Goal: Complete application form

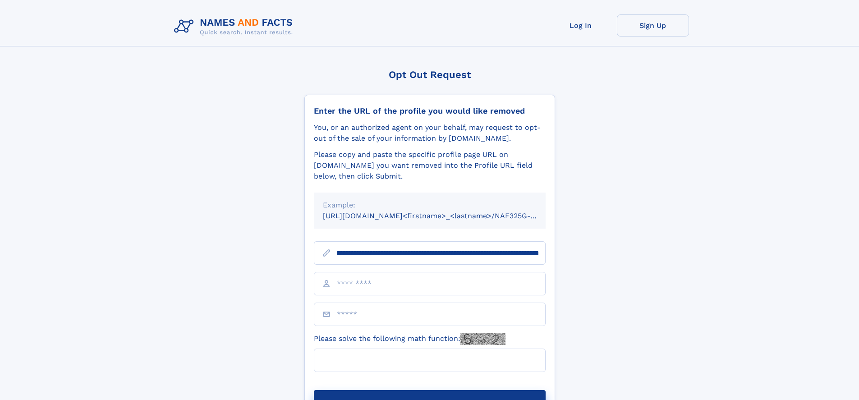
scroll to position [0, 102]
type input "**********"
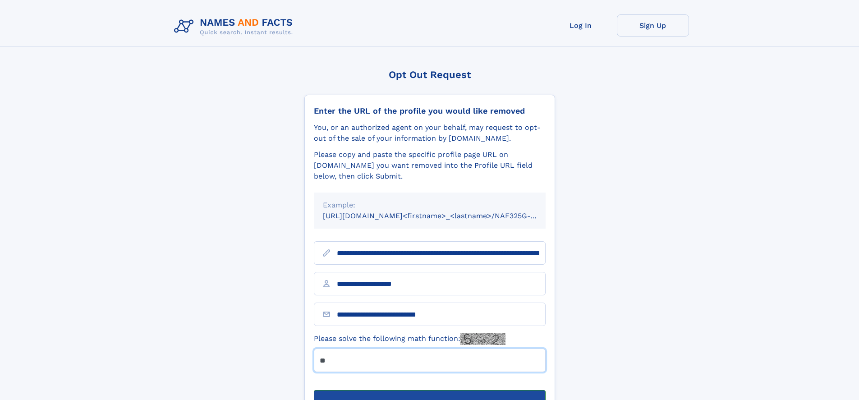
type input "**"
click at [429, 390] on button "Submit Opt Out Request" at bounding box center [430, 404] width 232 height 29
